Goal: Contribute content: Contribute content

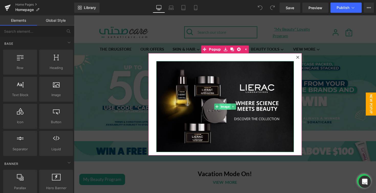
click at [228, 106] on span "Image" at bounding box center [224, 107] width 11 height 6
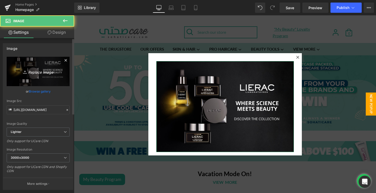
click at [33, 72] on icon "Replace Image" at bounding box center [38, 71] width 41 height 6
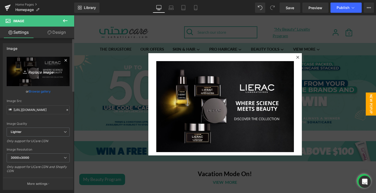
type input "C:\fakepath\LP Pop up banner.png"
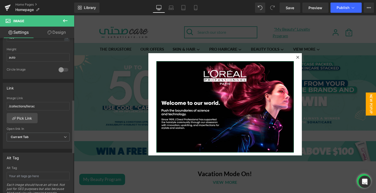
scroll to position [180, 0]
click at [29, 118] on link "Pick Link" at bounding box center [22, 118] width 31 height 10
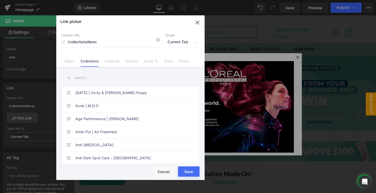
click at [81, 77] on input "text" at bounding box center [130, 78] width 138 height 12
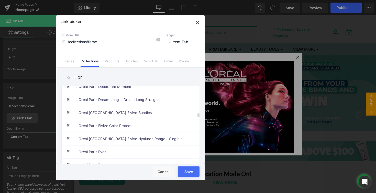
scroll to position [477, 0]
type input "L"
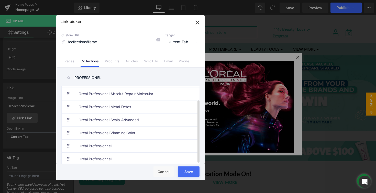
scroll to position [0, 0]
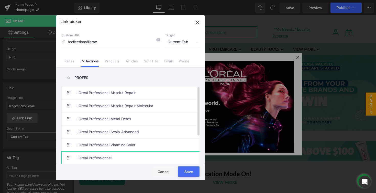
type input "PROFES"
click at [131, 155] on link "L'Oréal Professionnel" at bounding box center [131, 158] width 113 height 13
click at [188, 176] on button "Save" at bounding box center [188, 171] width 21 height 10
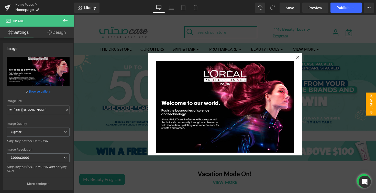
click at [130, 70] on div at bounding box center [225, 104] width 302 height 178
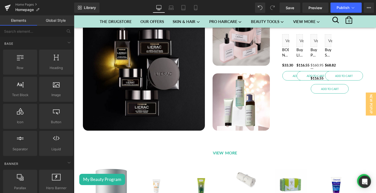
scroll to position [776, 0]
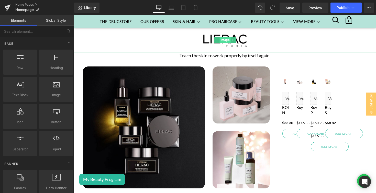
click at [226, 43] on span "Image" at bounding box center [224, 40] width 11 height 6
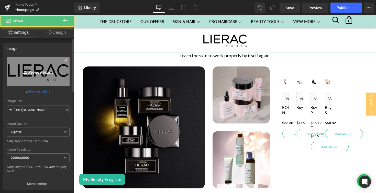
click at [55, 70] on icon "Replace Image" at bounding box center [38, 71] width 41 height 6
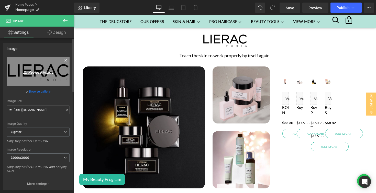
type input "C:\fakepath\l-oreal-professionnel-logo-svg-vector.svg"
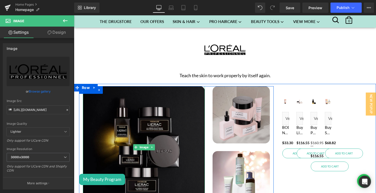
click at [165, 127] on img at bounding box center [144, 147] width 122 height 122
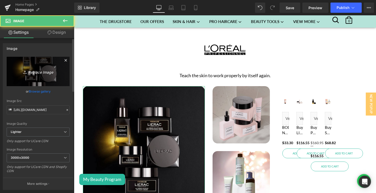
click at [29, 82] on link "Replace Image" at bounding box center [38, 71] width 63 height 29
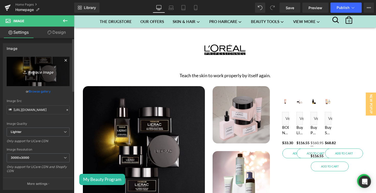
type input "C:\fakepath\Brand of the week - LP 1.png"
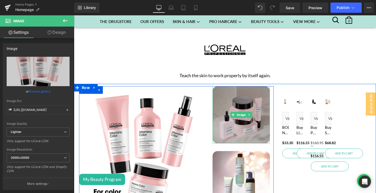
click at [237, 113] on img at bounding box center [241, 114] width 57 height 57
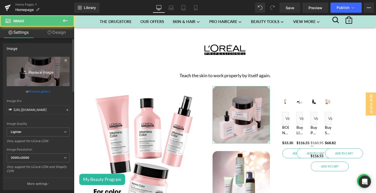
click at [44, 74] on icon "Replace Image" at bounding box center [38, 71] width 41 height 6
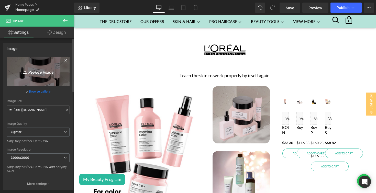
type input "C:\fakepath\Brand of the week - LP 2.png"
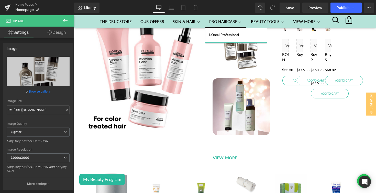
scroll to position [850, 0]
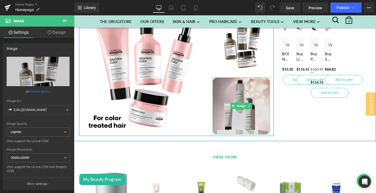
click at [241, 88] on img at bounding box center [241, 105] width 57 height 57
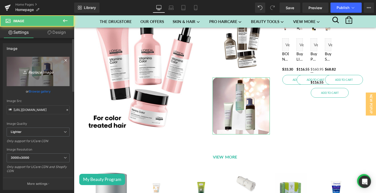
click at [34, 68] on icon "Replace Image" at bounding box center [38, 71] width 41 height 6
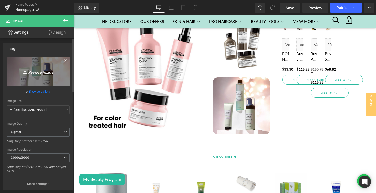
type input "C:\fakepath\Brand of the week - LP 3.png"
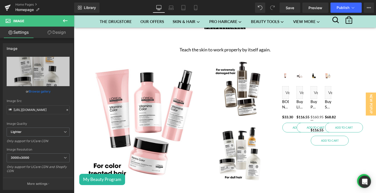
scroll to position [808, 0]
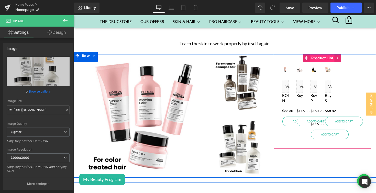
click at [322, 62] on span "Product List" at bounding box center [322, 58] width 25 height 8
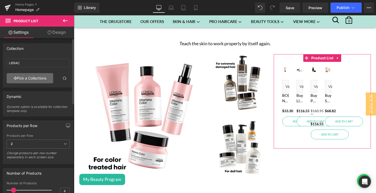
click at [37, 79] on link "Pick a Collections" at bounding box center [30, 78] width 47 height 10
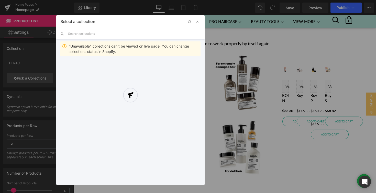
click at [88, 35] on input "text" at bounding box center [134, 33] width 132 height 11
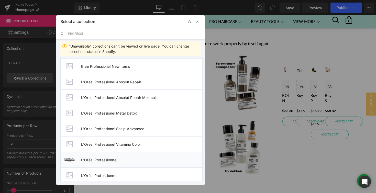
type input "PROFESSI"
click at [157, 163] on li "L'Oréal Professionnel" at bounding box center [131, 160] width 142 height 16
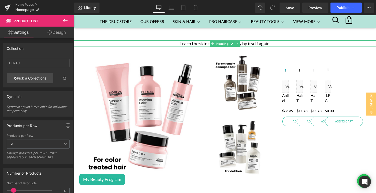
click at [268, 47] on h1 "Teach the skin to work properly by itself again." at bounding box center [225, 43] width 302 height 6
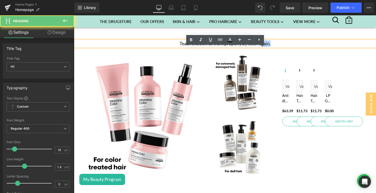
click at [268, 47] on h1 "Teach the skin to work properly by itself again." at bounding box center [225, 43] width 302 height 6
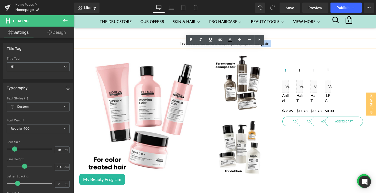
click at [268, 47] on h1 "Teach the skin to work properly by itself again." at bounding box center [225, 43] width 302 height 6
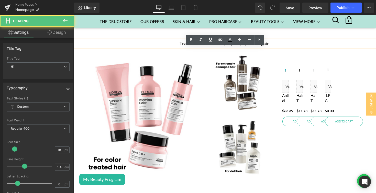
click at [268, 47] on h1 "Teach the skin to work properly by itself again." at bounding box center [225, 43] width 302 height 6
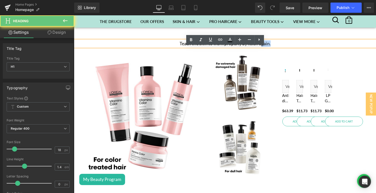
click at [268, 47] on h1 "Teach the skin to work properly by itself again." at bounding box center [225, 43] width 302 height 6
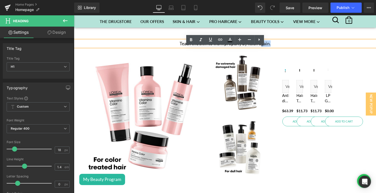
paste div
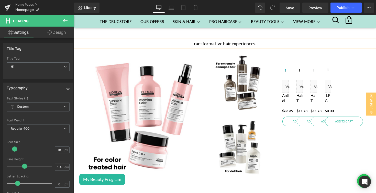
click at [193, 47] on h1 "ransformative hair experiences." at bounding box center [225, 43] width 302 height 6
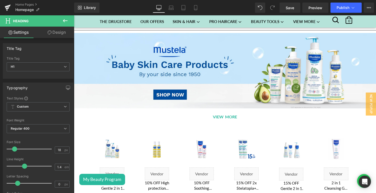
scroll to position [540, 0]
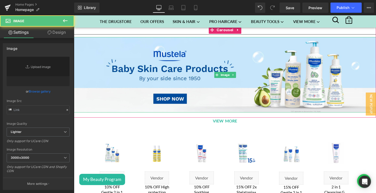
click at [231, 81] on img at bounding box center [225, 74] width 302 height 75
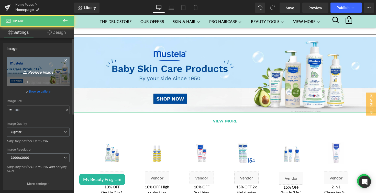
click at [25, 77] on link "Replace Image" at bounding box center [38, 71] width 63 height 29
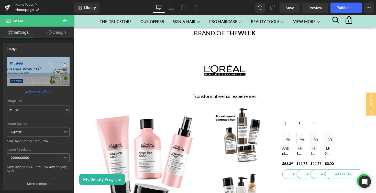
scroll to position [741, 0]
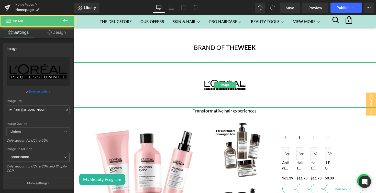
click at [217, 84] on img at bounding box center [224, 84] width 45 height 45
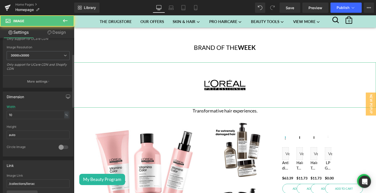
scroll to position [136, 0]
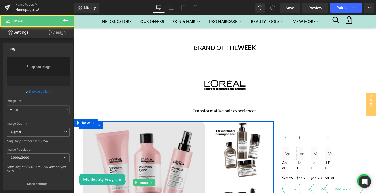
click at [112, 153] on img at bounding box center [144, 182] width 122 height 122
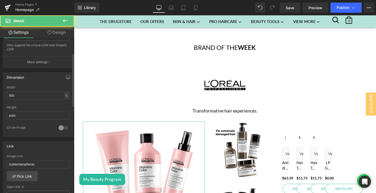
scroll to position [145, 0]
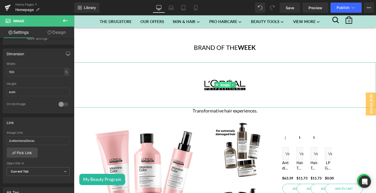
click at [220, 88] on span "Image" at bounding box center [224, 85] width 11 height 6
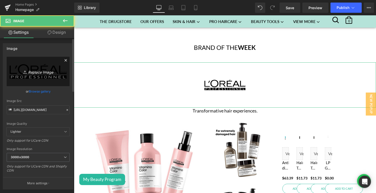
click at [45, 76] on link "Replace Image" at bounding box center [38, 71] width 63 height 29
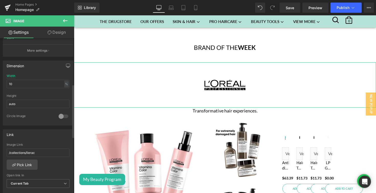
scroll to position [135, 0]
click at [25, 160] on link "Pick Link" at bounding box center [22, 162] width 31 height 10
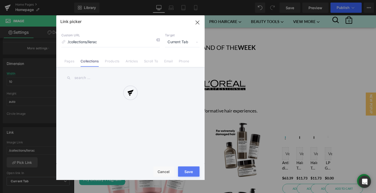
click at [93, 76] on div at bounding box center [130, 97] width 148 height 165
click at [93, 76] on div "Link picker Back to Library Insert Custom URL /collections/lierac Target Curren…" at bounding box center [130, 97] width 148 height 165
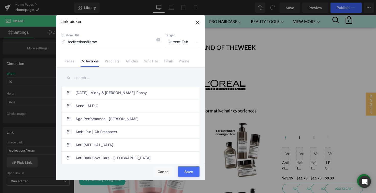
click at [93, 76] on input "text" at bounding box center [130, 78] width 138 height 12
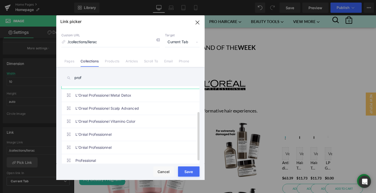
scroll to position [42, 0]
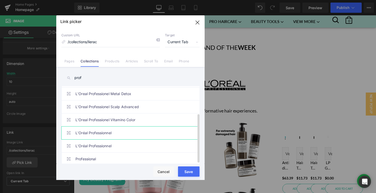
type input "prof"
click at [145, 128] on link "L'Oréal Professionnel" at bounding box center [131, 133] width 113 height 13
click at [126, 42] on input "/collections/lierac" at bounding box center [110, 42] width 98 height 10
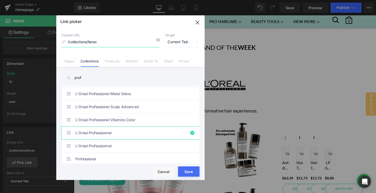
type input "/collections/loreal-professionnel"
click at [190, 175] on div "Loading Product" at bounding box center [188, 173] width 28 height 6
click at [190, 176] on button "Save" at bounding box center [188, 171] width 21 height 10
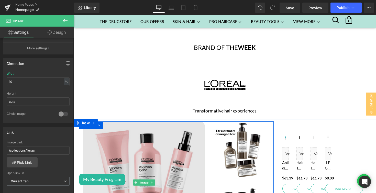
click at [153, 169] on img at bounding box center [144, 182] width 122 height 122
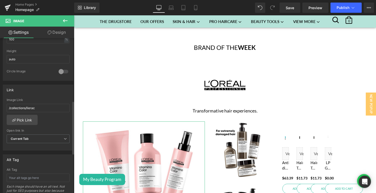
scroll to position [183, 0]
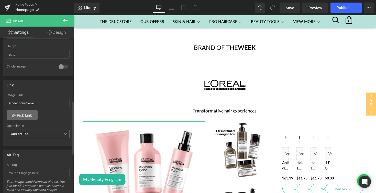
click at [28, 117] on link "Pick Link" at bounding box center [22, 115] width 31 height 10
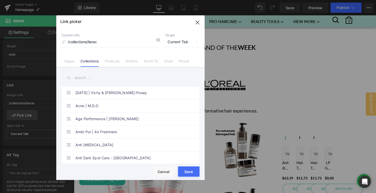
click at [95, 75] on input "text" at bounding box center [130, 78] width 138 height 12
paste input "/collections/loreal-professionnel"
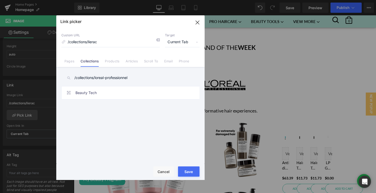
type input "/collections/loreal-professionnel"
click at [108, 41] on input "/collections/lierac" at bounding box center [110, 42] width 98 height 10
paste input "oreal-professionnel"
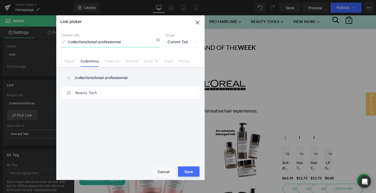
type input "/collections/loreal-professionnel"
click at [136, 80] on input "/collections/loreal-professionnel" at bounding box center [130, 78] width 138 height 12
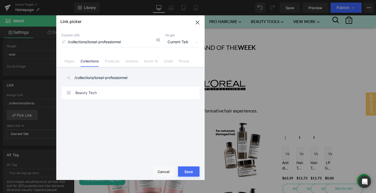
click at [184, 169] on button "Save" at bounding box center [188, 171] width 21 height 10
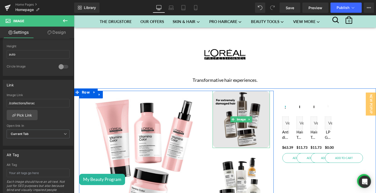
scroll to position [774, 0]
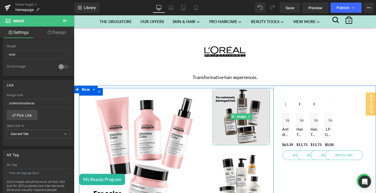
click at [227, 135] on img at bounding box center [241, 116] width 57 height 57
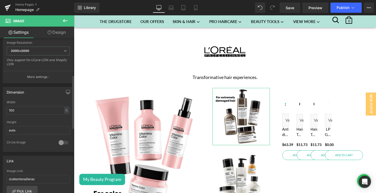
scroll to position [108, 0]
click at [39, 176] on input "/collections/lierac" at bounding box center [38, 178] width 63 height 8
paste input "oreal-professionnel"
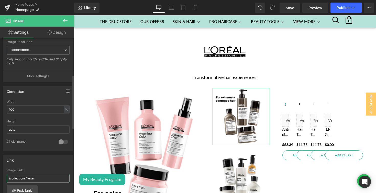
type input "/collections/loreal-professionnel"
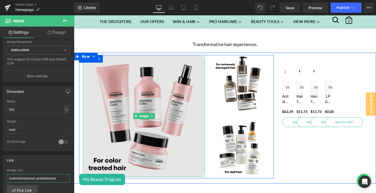
scroll to position [827, 0]
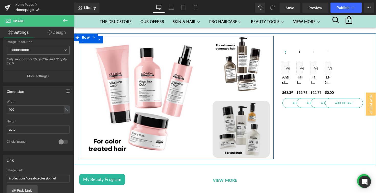
click at [235, 133] on div "Image" at bounding box center [241, 129] width 57 height 57
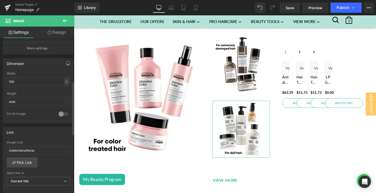
scroll to position [139, 0]
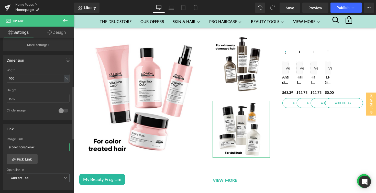
click at [58, 150] on input "/collections/lierac" at bounding box center [38, 147] width 63 height 8
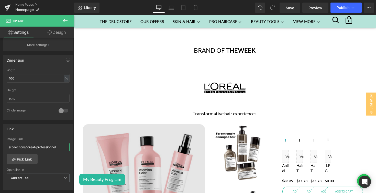
scroll to position [730, 0]
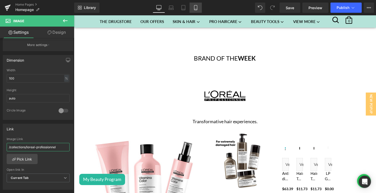
type input "/collections/loreal-professionnel"
click at [197, 7] on icon at bounding box center [195, 7] width 5 height 5
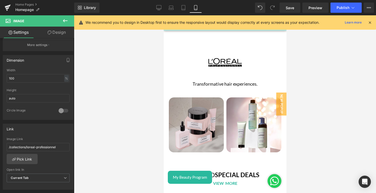
scroll to position [1308, 0]
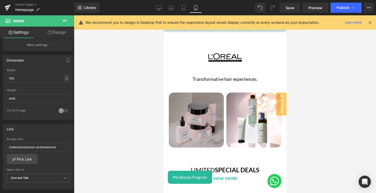
click at [202, 131] on img at bounding box center [196, 120] width 55 height 55
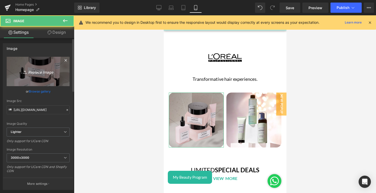
click at [39, 79] on link "Replace Image" at bounding box center [38, 71] width 63 height 29
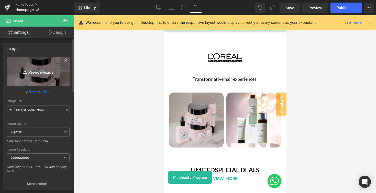
type input "C:\fakepath\Brand of the week - LP 2.png"
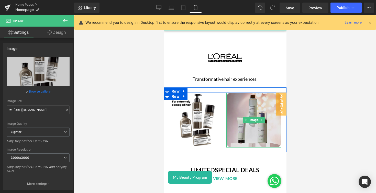
click at [255, 135] on img at bounding box center [253, 120] width 55 height 55
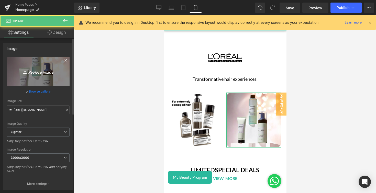
click at [53, 78] on link "Replace Image" at bounding box center [38, 71] width 63 height 29
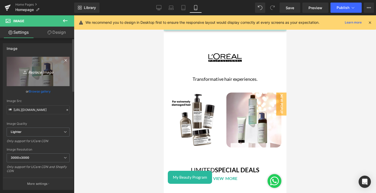
type input "C:\fakepath\Brand of the week - LP 3.png"
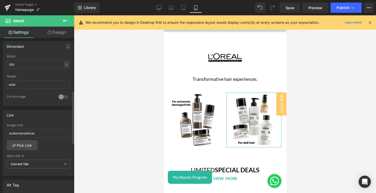
scroll to position [153, 0]
click at [27, 145] on link "Pick Link" at bounding box center [22, 145] width 31 height 10
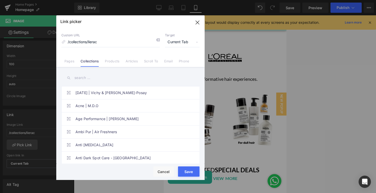
click at [87, 77] on input "text" at bounding box center [130, 78] width 138 height 12
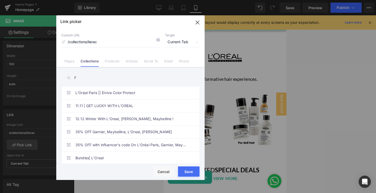
type input "l"
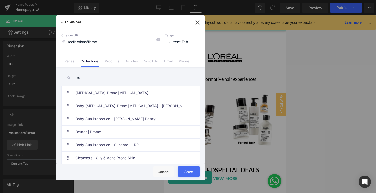
type input "pro"
click at [99, 44] on input "/collections/lierac" at bounding box center [110, 42] width 98 height 10
paste input "oreal-professionnel"
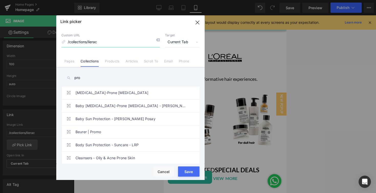
type input "/collections/loreal-professionnel"
click at [188, 176] on button "Save" at bounding box center [188, 171] width 21 height 10
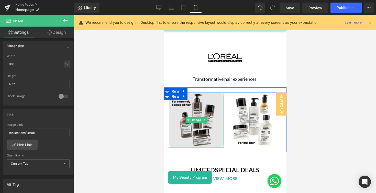
click at [191, 123] on img at bounding box center [196, 120] width 55 height 55
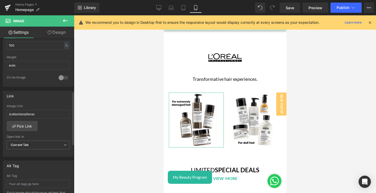
scroll to position [182, 0]
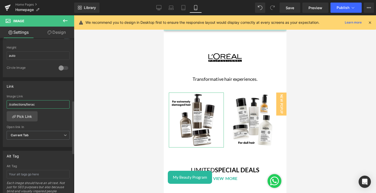
click at [46, 103] on input "/collections/lierac" at bounding box center [38, 104] width 63 height 8
type input "/collections/loreal-professionnel"
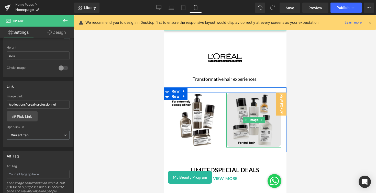
click at [247, 137] on img at bounding box center [253, 120] width 55 height 55
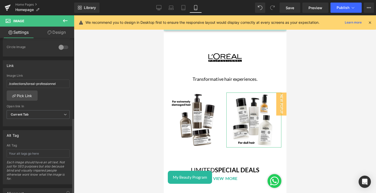
scroll to position [203, 0]
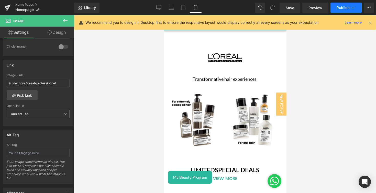
click at [342, 10] on span "Publish" at bounding box center [343, 8] width 13 height 4
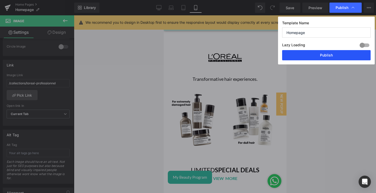
click at [325, 58] on button "Publish" at bounding box center [326, 55] width 88 height 10
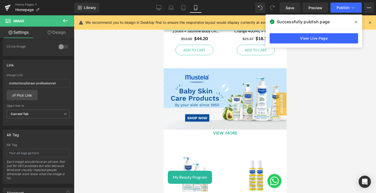
scroll to position [808, 0]
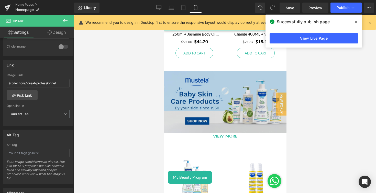
click at [201, 103] on img at bounding box center [224, 101] width 123 height 61
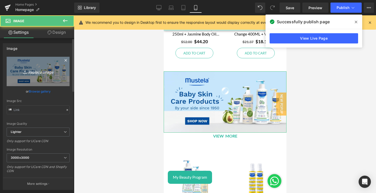
click at [19, 70] on icon "Replace Image" at bounding box center [38, 71] width 41 height 6
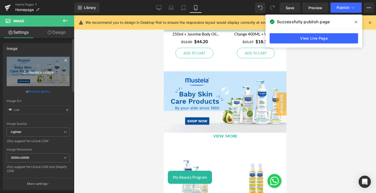
type input "C:\fakepath\sohaticare 1 (1).jpg"
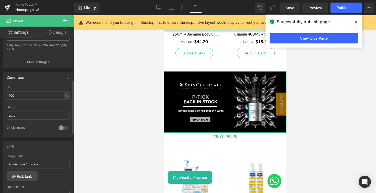
scroll to position [125, 0]
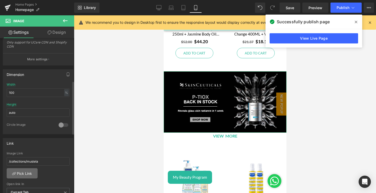
click at [32, 168] on link "Pick Link" at bounding box center [22, 173] width 31 height 10
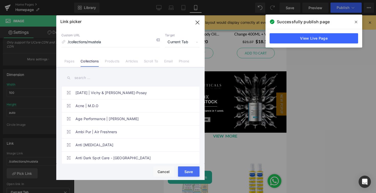
drag, startPoint x: 82, startPoint y: 82, endPoint x: 83, endPoint y: 80, distance: 2.9
click at [83, 80] on input "text" at bounding box center [130, 78] width 138 height 12
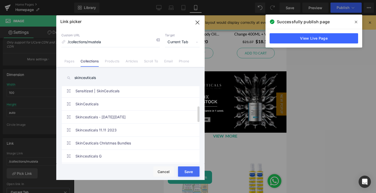
scroll to position [94, 0]
type input "skinceuticals"
click at [123, 102] on link "SkinCeuticals" at bounding box center [131, 103] width 113 height 13
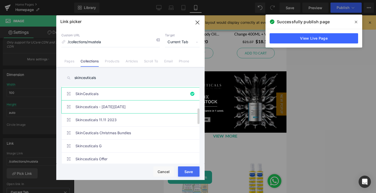
scroll to position [105, 0]
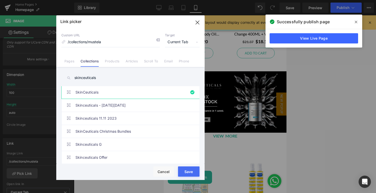
click at [187, 176] on button "Save" at bounding box center [188, 171] width 21 height 10
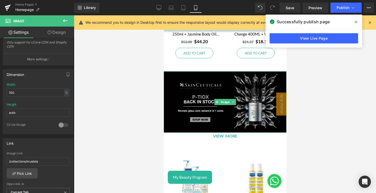
click at [226, 113] on img at bounding box center [224, 101] width 123 height 61
drag, startPoint x: 54, startPoint y: 162, endPoint x: 0, endPoint y: 162, distance: 54.5
click at [0, 162] on div "Link /collections/mustela Image Link /collections/mustela Pick Link Current Tab…" at bounding box center [38, 169] width 76 height 70
type input "/collections/skinceuticals"
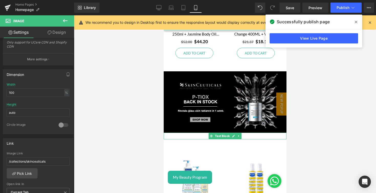
click at [265, 136] on p "VIEW MORE" at bounding box center [224, 136] width 123 height 7
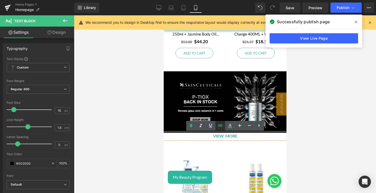
click at [220, 126] on icon at bounding box center [220, 126] width 6 height 6
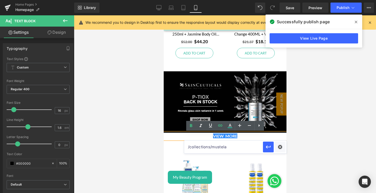
drag, startPoint x: 229, startPoint y: 149, endPoint x: 163, endPoint y: 145, distance: 66.6
click at [163, 0] on div "Image You are previewing how the will restyle your page. You can not edit Eleme…" at bounding box center [188, 0] width 376 height 0
paste input "skinceuticals"
type input "/collections/skinceuticals"
click at [267, 148] on icon "button" at bounding box center [268, 147] width 6 height 6
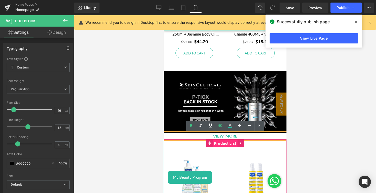
click at [227, 143] on span "Product List" at bounding box center [225, 144] width 25 height 8
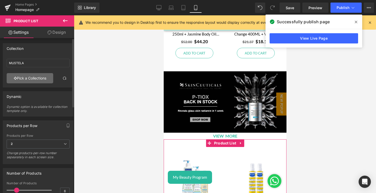
click at [27, 76] on link "Pick a Collections" at bounding box center [30, 78] width 47 height 10
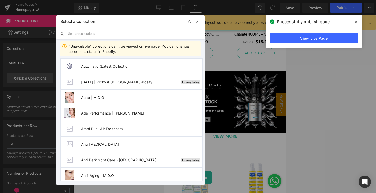
click at [90, 34] on input "text" at bounding box center [134, 33] width 132 height 11
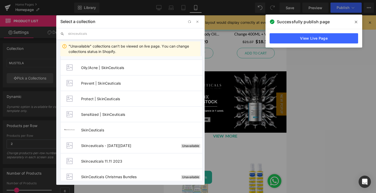
scroll to position [66, 0]
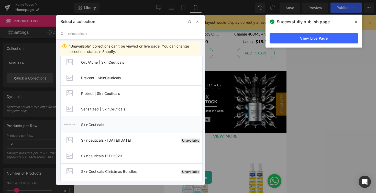
type input "skinceuticals"
click at [104, 121] on li "SkinCeuticals" at bounding box center [131, 125] width 142 height 16
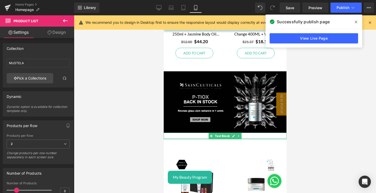
click at [243, 139] on div at bounding box center [224, 138] width 123 height 1
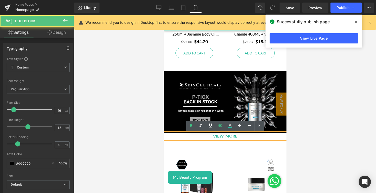
click at [243, 137] on p "VIEW MORE" at bounding box center [224, 136] width 123 height 7
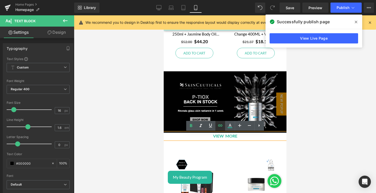
click at [218, 126] on icon at bounding box center [220, 126] width 6 height 6
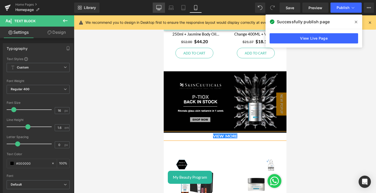
click at [160, 8] on icon at bounding box center [159, 8] width 5 height 0
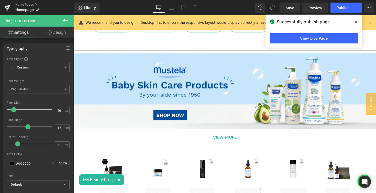
scroll to position [532, 0]
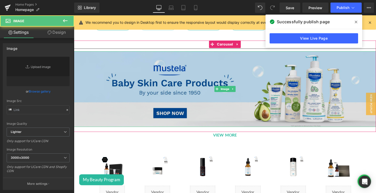
click at [245, 109] on img at bounding box center [228, 90] width 309 height 77
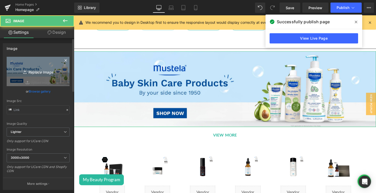
click at [53, 72] on icon "Replace Image" at bounding box center [38, 71] width 41 height 6
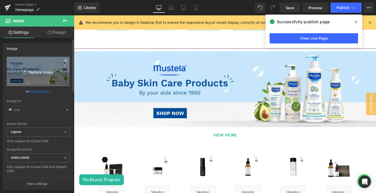
type input "C:\fakepath\sohaticare 3 (1).jpg"
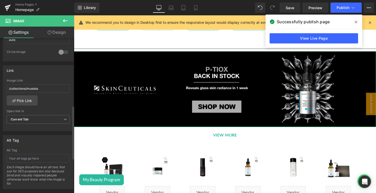
scroll to position [173, 0]
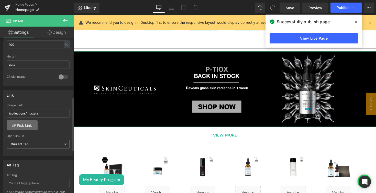
click at [30, 126] on link "Pick Link" at bounding box center [22, 125] width 31 height 10
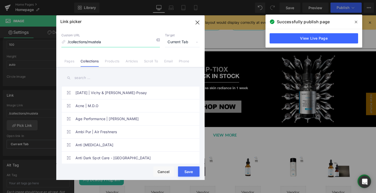
click at [99, 47] on input "/collections/mustela" at bounding box center [110, 42] width 98 height 10
click at [102, 42] on input "/collections/mustela" at bounding box center [110, 42] width 98 height 10
paste input "skinceuticals"
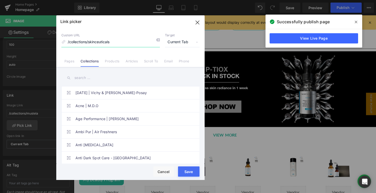
type input "/collections/skinceuticals"
click at [193, 176] on button "Save" at bounding box center [188, 171] width 21 height 10
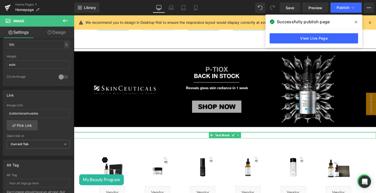
click at [251, 135] on div at bounding box center [228, 135] width 309 height 1
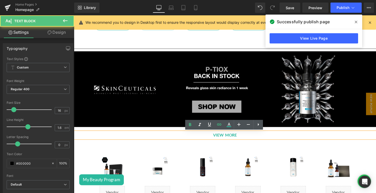
click at [251, 137] on p "VIEW MORE" at bounding box center [228, 138] width 309 height 7
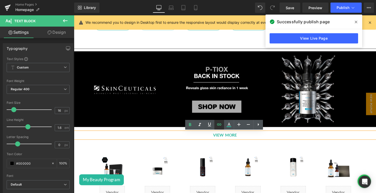
click at [218, 123] on icon at bounding box center [219, 124] width 6 height 6
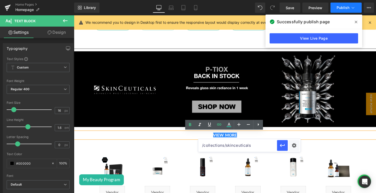
click at [346, 7] on span "Publish" at bounding box center [343, 8] width 13 height 4
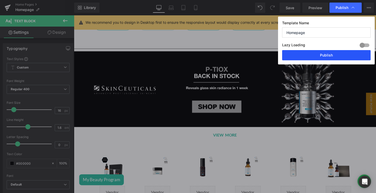
click at [335, 60] on button "Publish" at bounding box center [326, 55] width 88 height 10
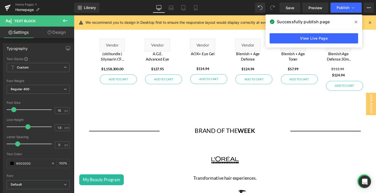
scroll to position [688, 0]
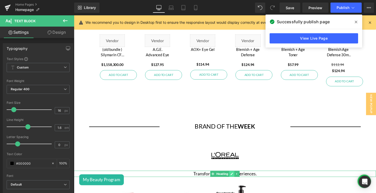
click at [235, 179] on icon at bounding box center [236, 178] width 3 height 3
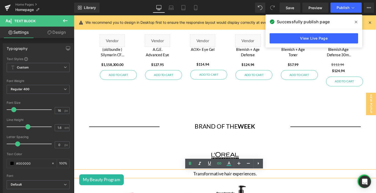
click at [246, 178] on h1 "Transformative hair experiences." at bounding box center [228, 178] width 309 height 6
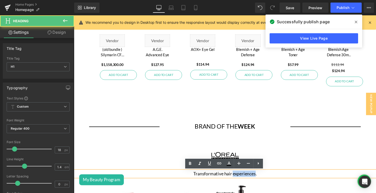
click at [246, 178] on h1 "Transformative hair experiences." at bounding box center [228, 178] width 309 height 6
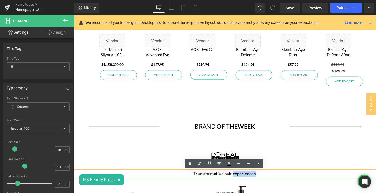
copy h1 "Transformative hair experiences."
